Goal: Information Seeking & Learning: Compare options

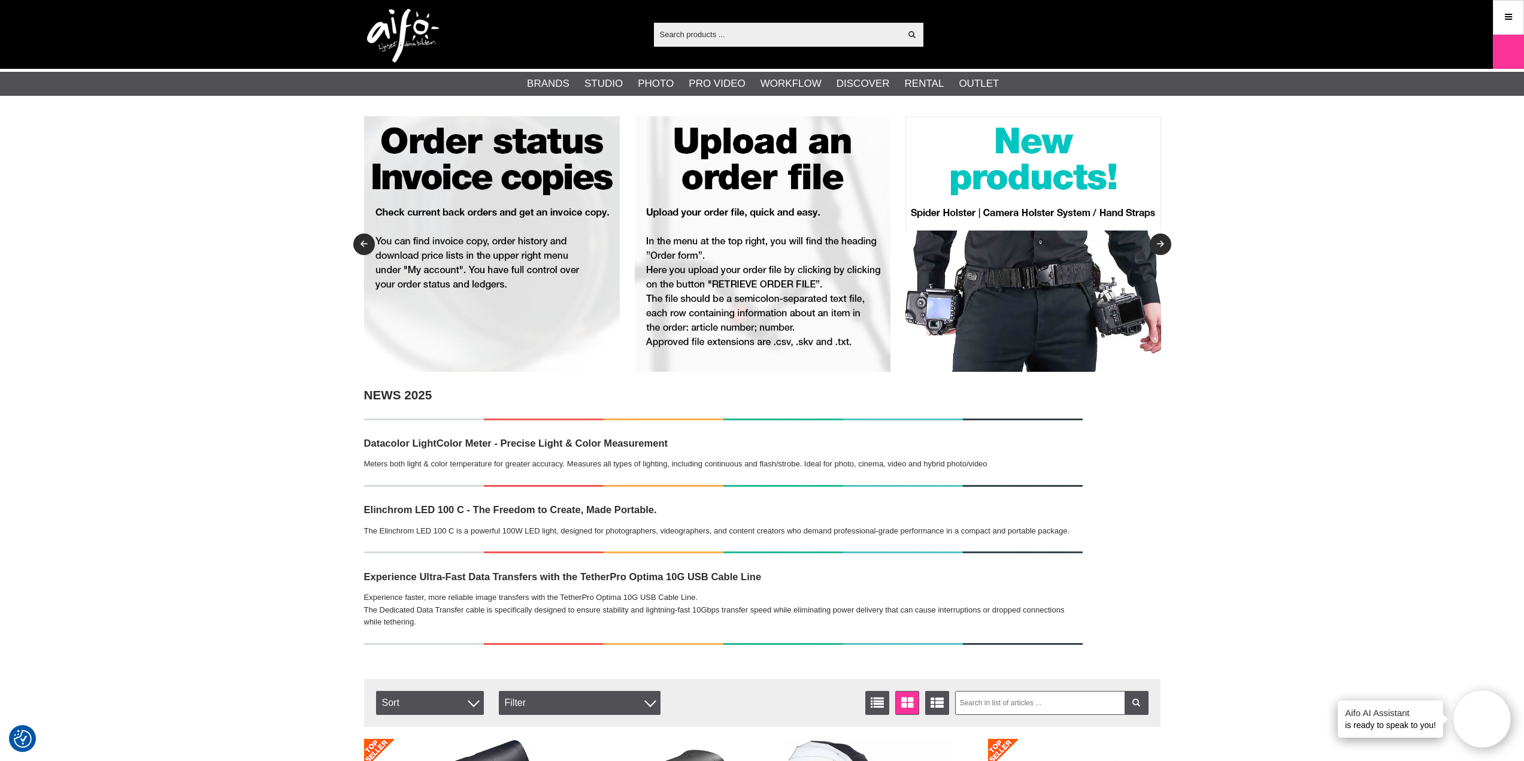
click at [771, 31] on input "text" at bounding box center [777, 34] width 247 height 18
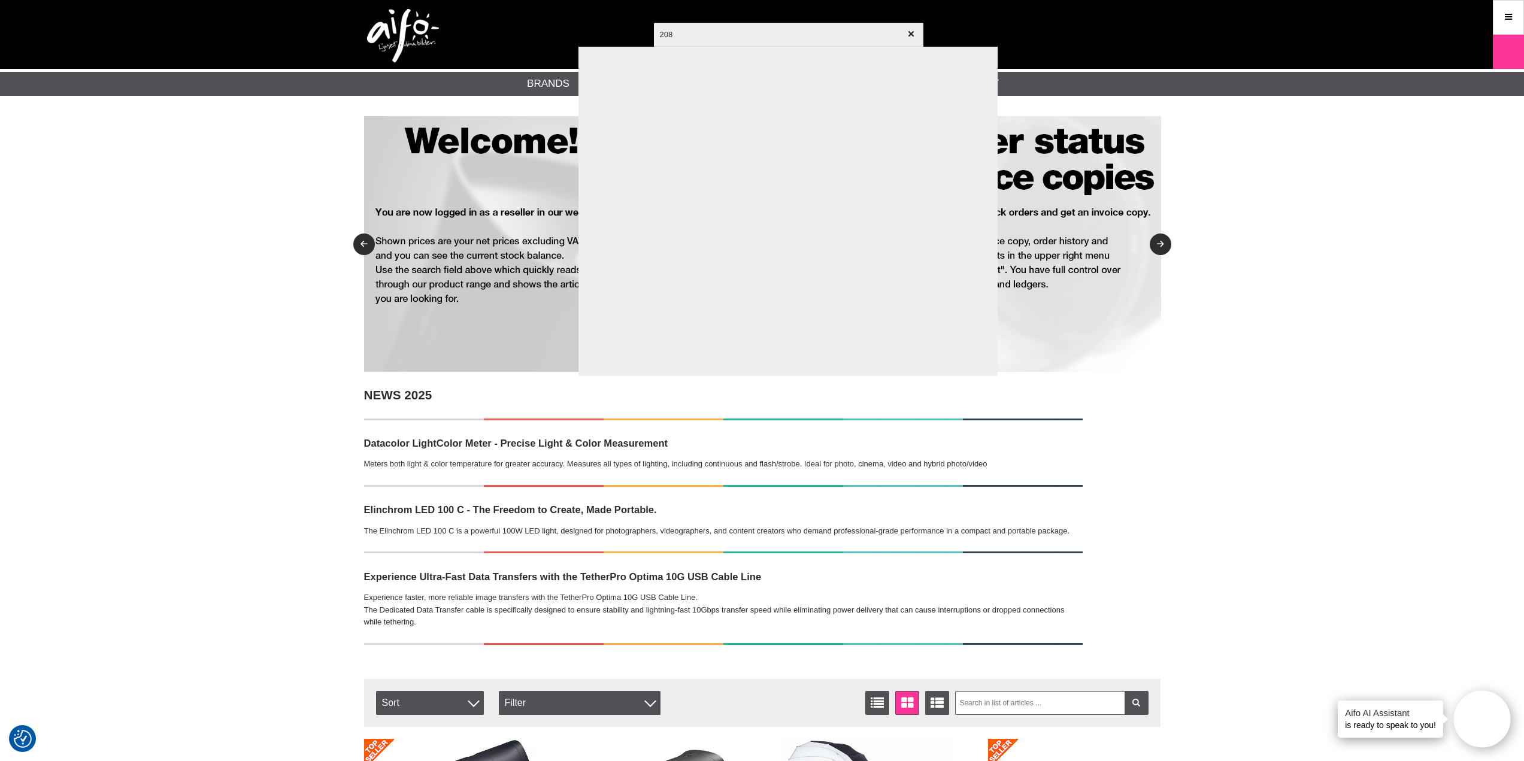
type input "208x"
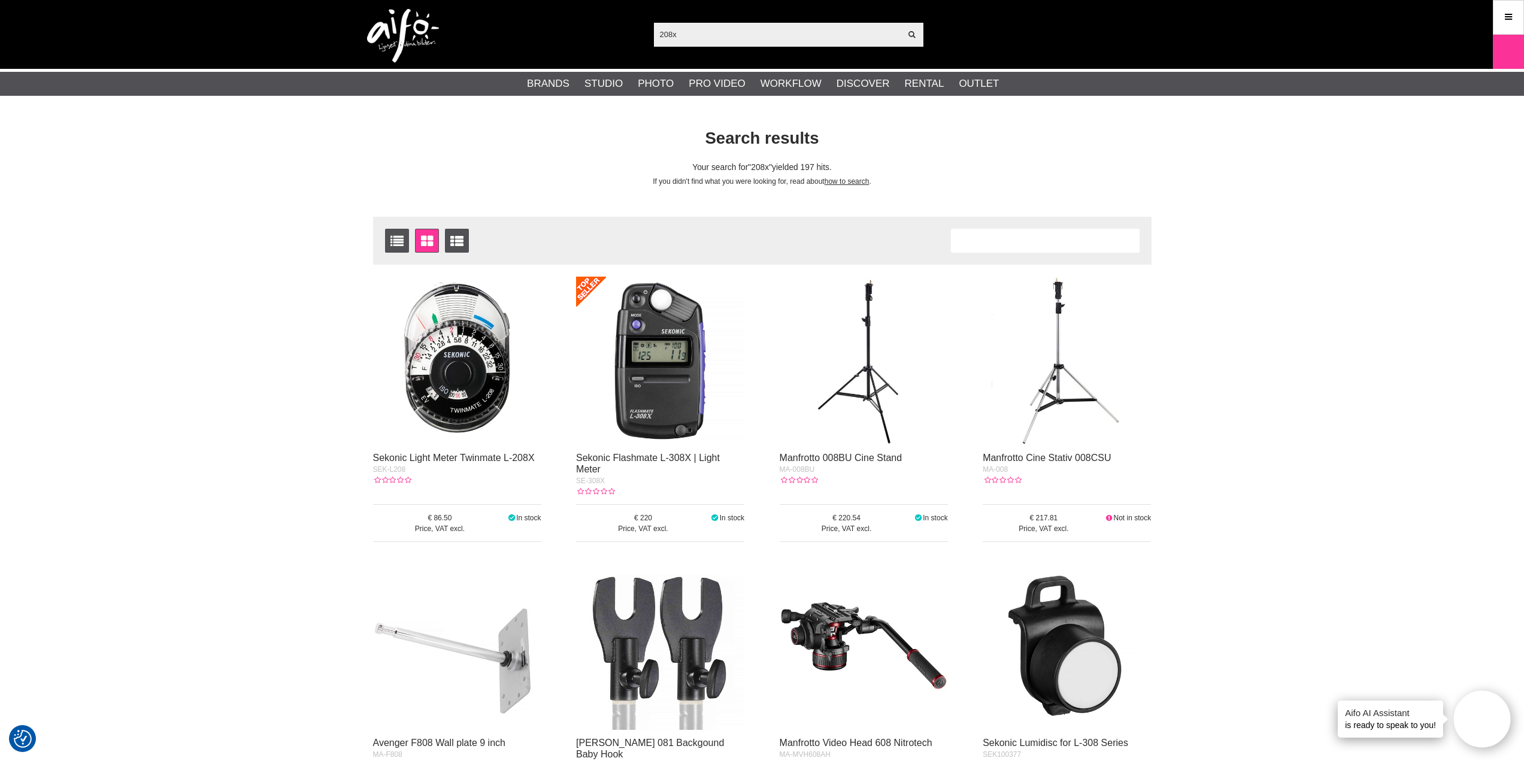
click at [452, 355] on img at bounding box center [457, 361] width 168 height 168
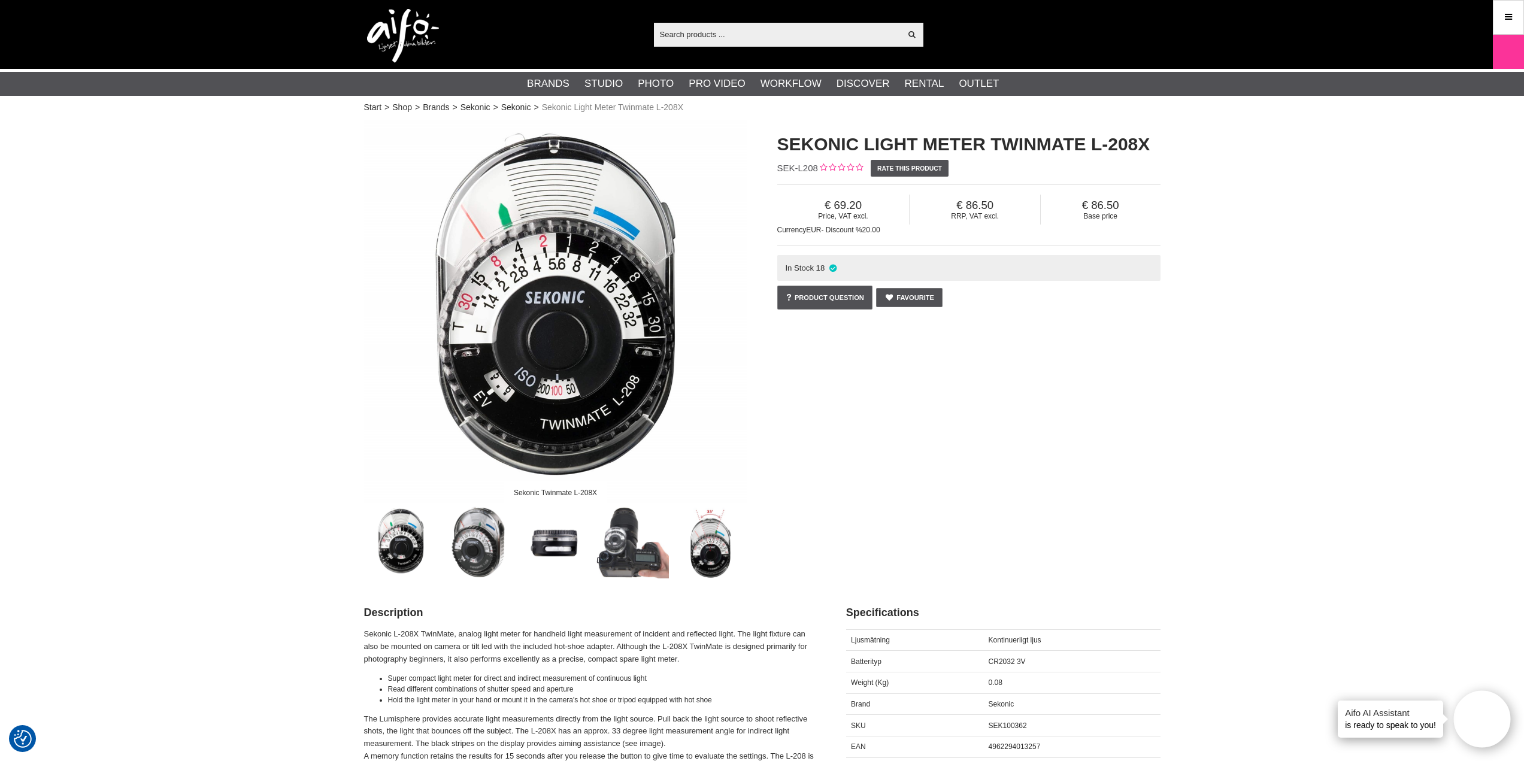
click at [717, 39] on input "text" at bounding box center [777, 34] width 247 height 18
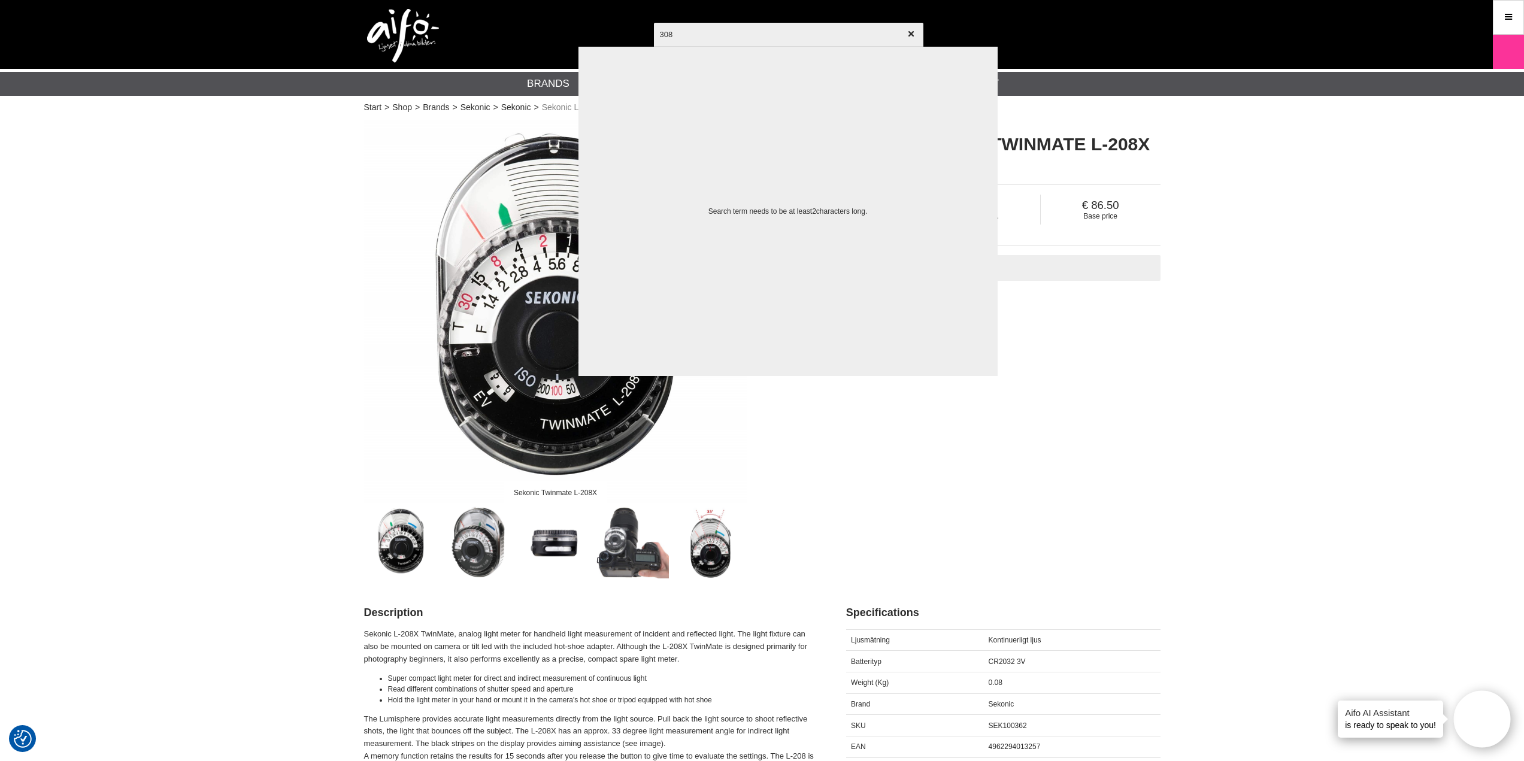
type input "308x"
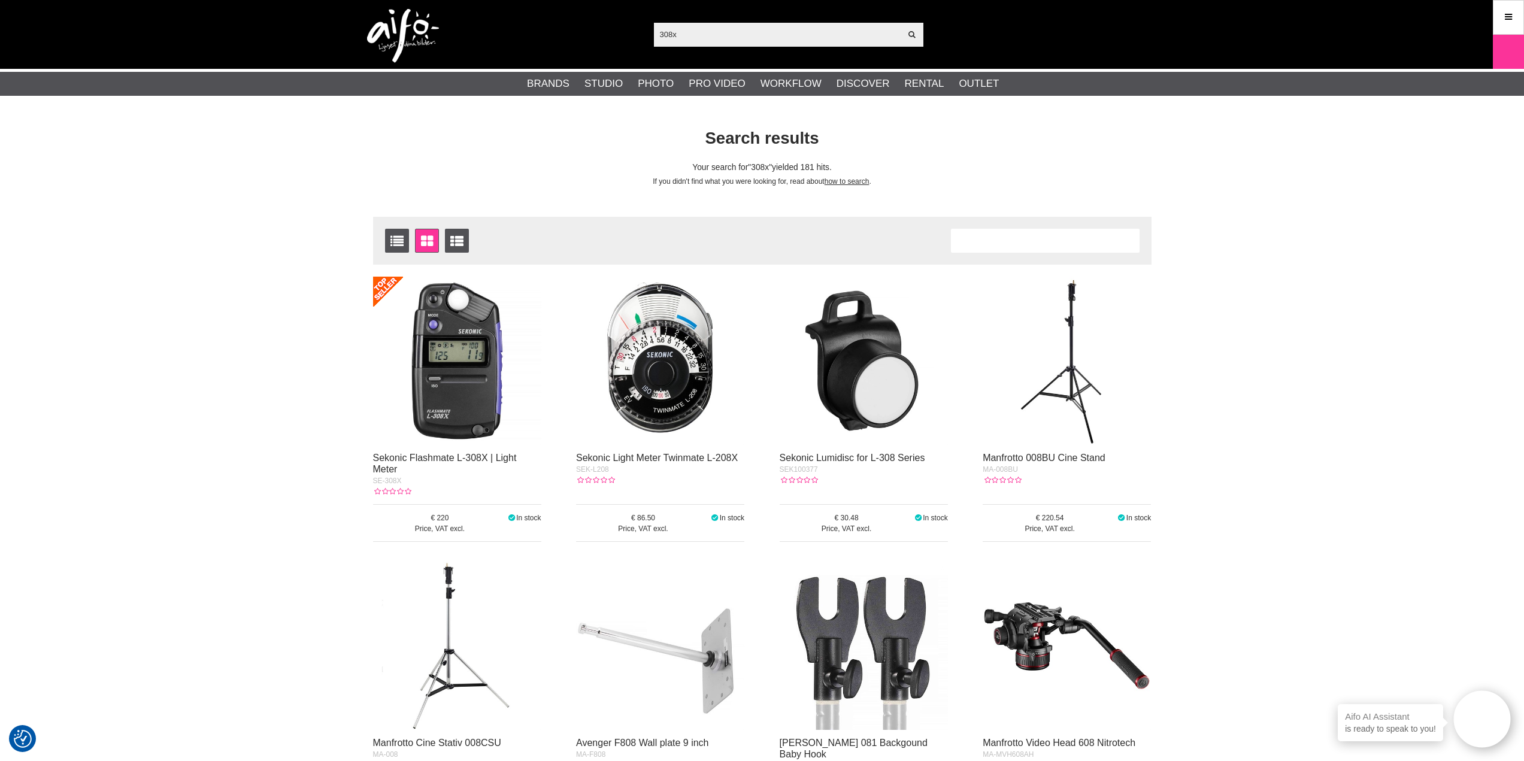
click at [501, 331] on img at bounding box center [457, 361] width 168 height 168
